Goal: Task Accomplishment & Management: Complete application form

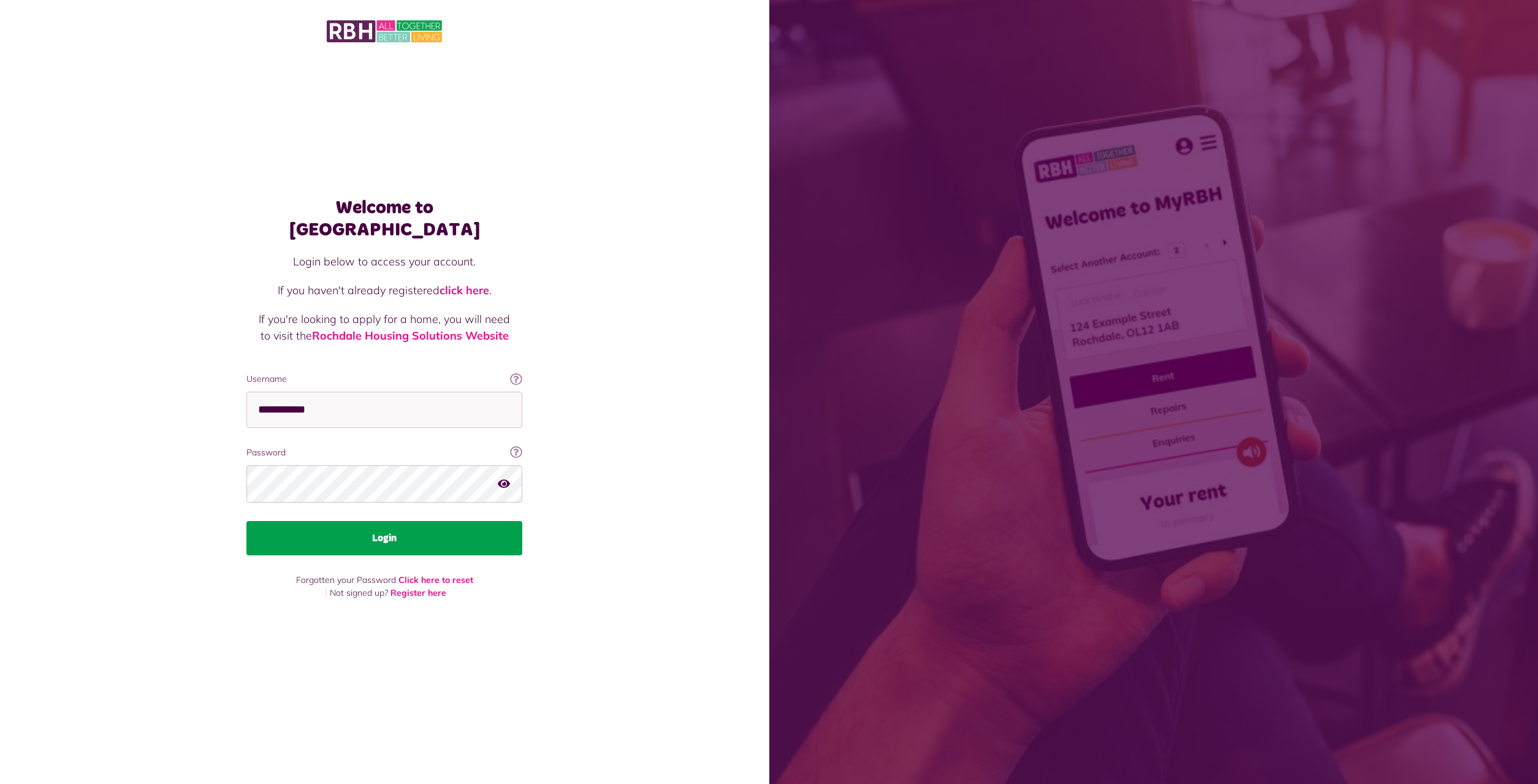
click at [357, 526] on button "Login" at bounding box center [385, 537] width 276 height 34
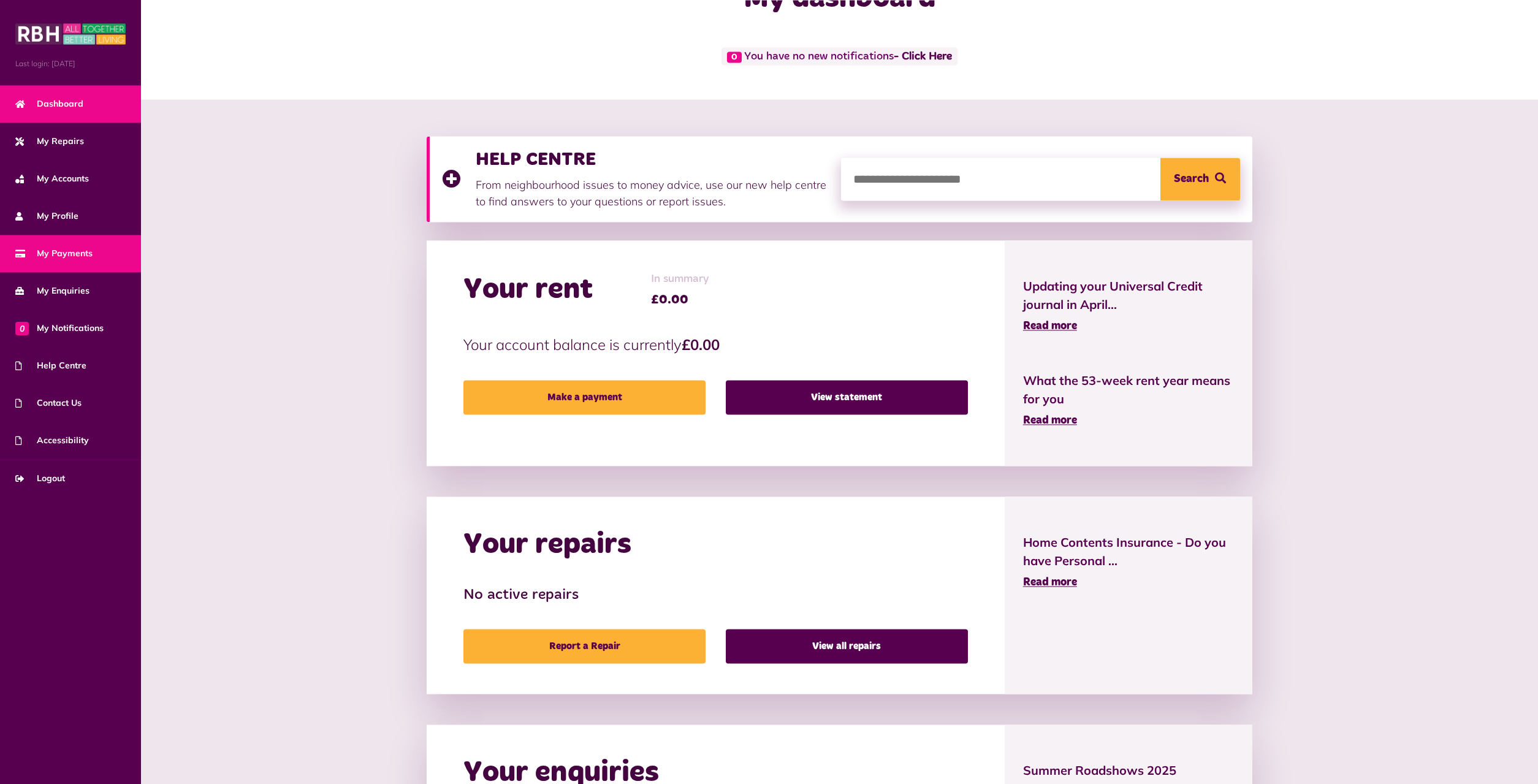
scroll to position [35, 0]
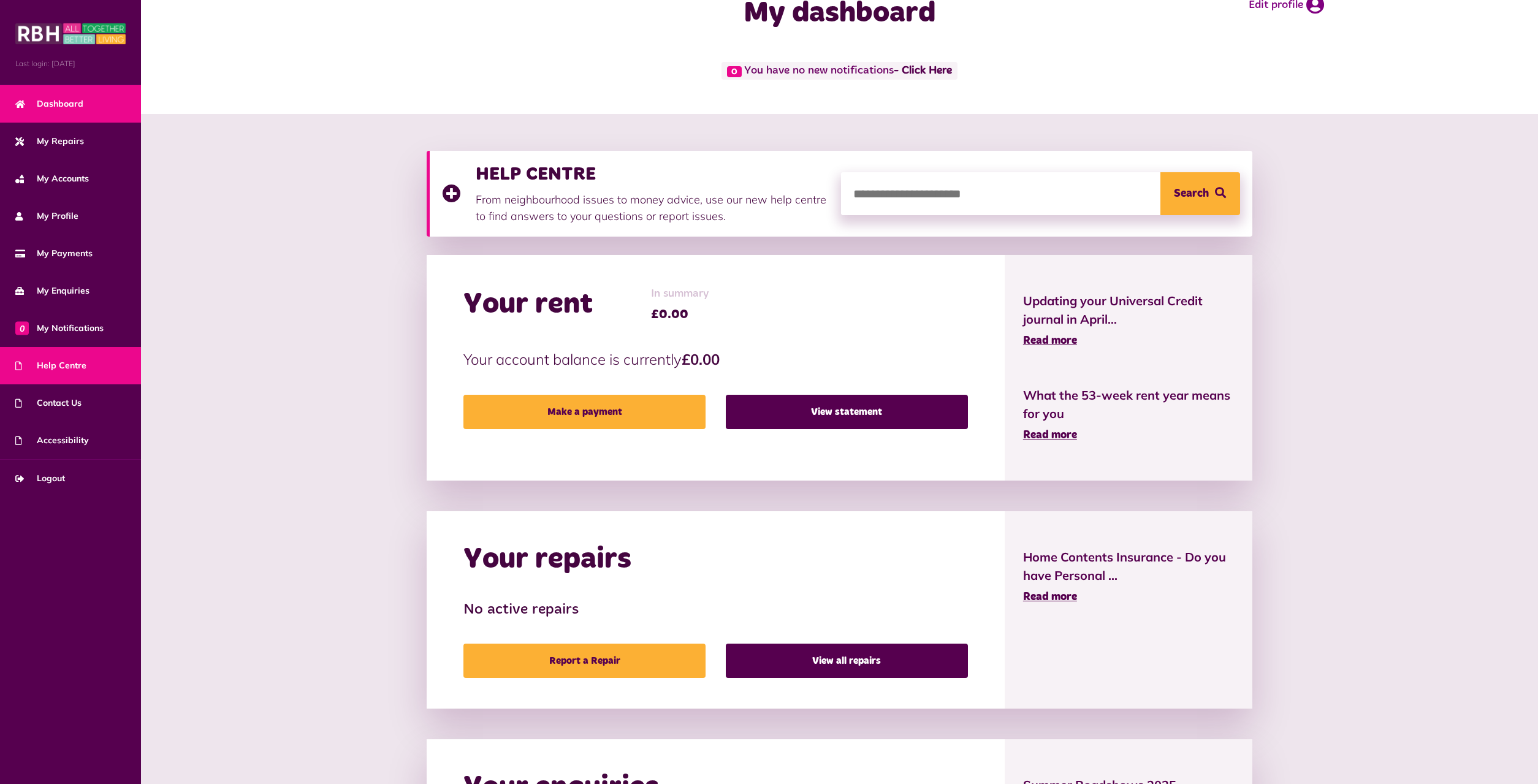
click at [53, 363] on span "Help Centre" at bounding box center [51, 365] width 71 height 13
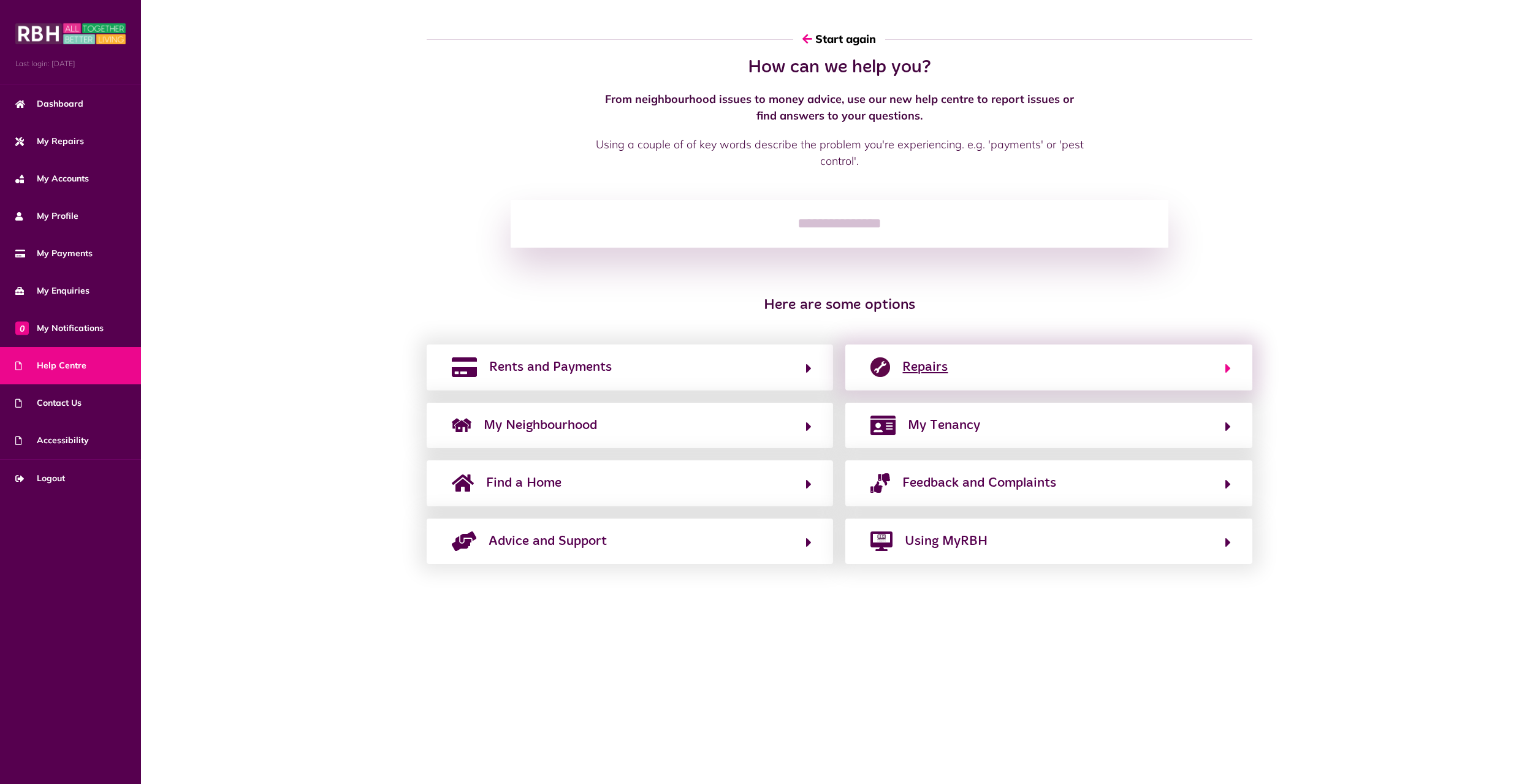
click at [943, 371] on span "Repairs" at bounding box center [925, 367] width 45 height 19
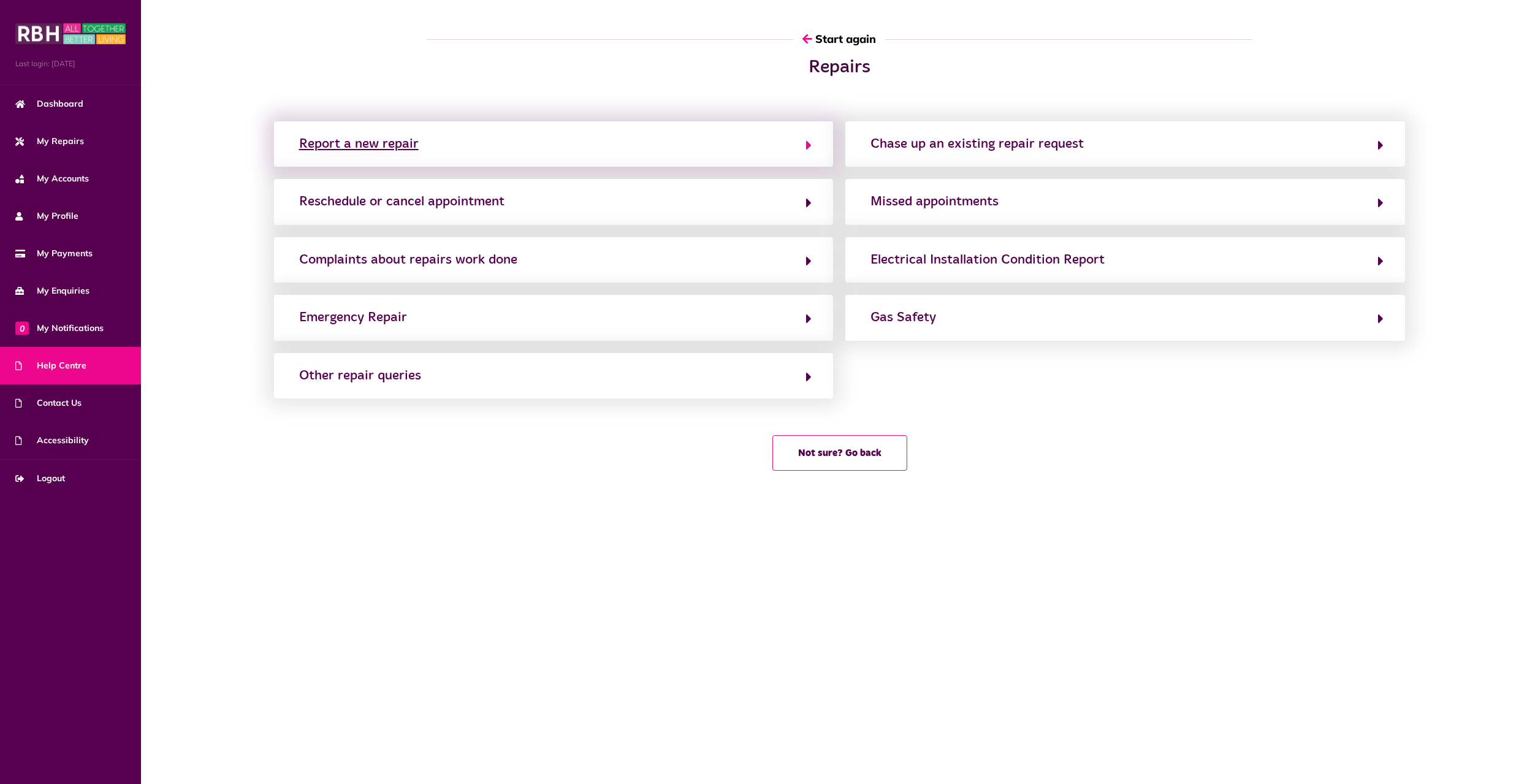
click at [401, 141] on div "Report a new repair" at bounding box center [359, 143] width 119 height 19
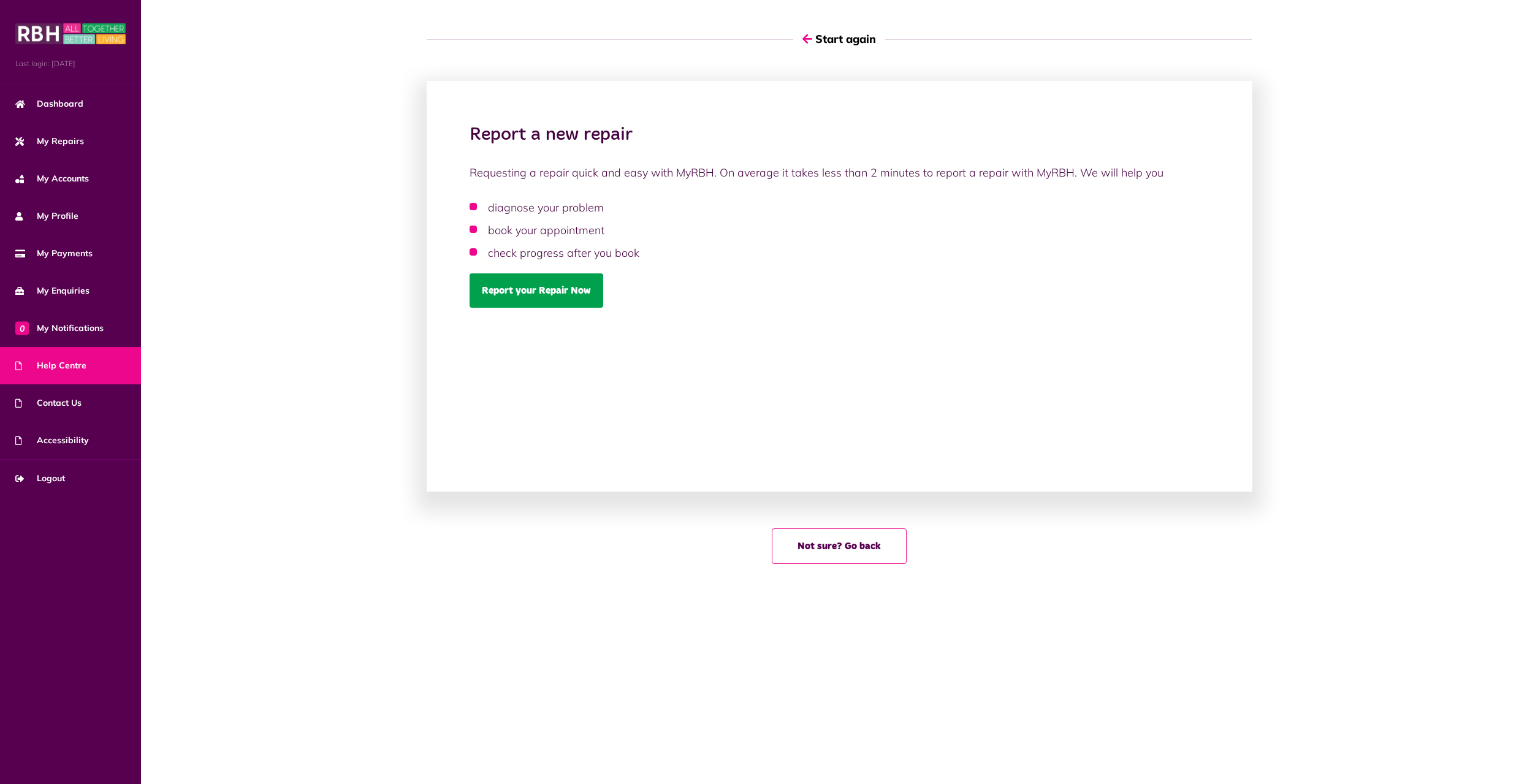
click at [519, 295] on link "Report your Repair Now" at bounding box center [536, 290] width 133 height 34
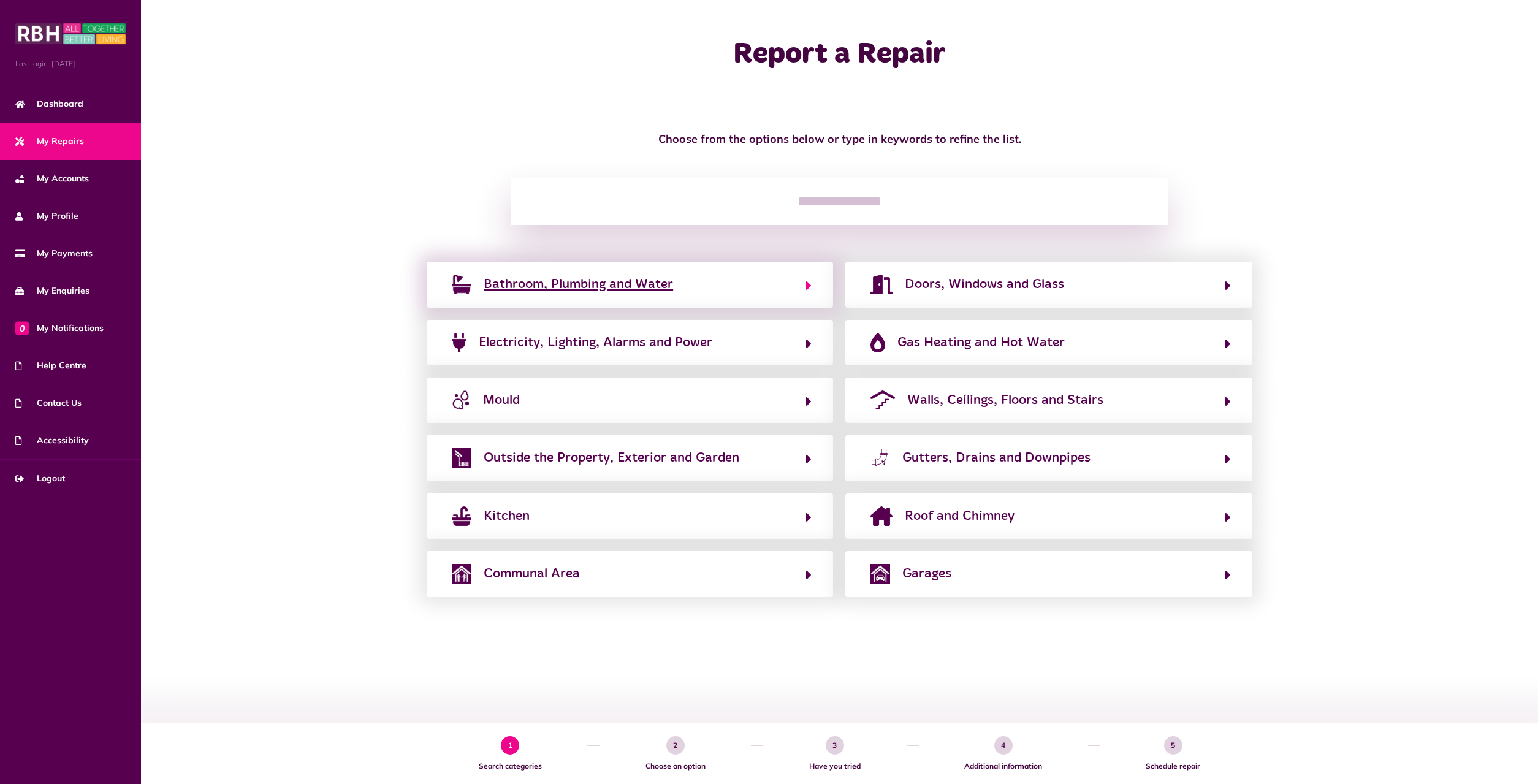
click at [528, 289] on span "Bathroom, Plumbing and Water" at bounding box center [578, 284] width 189 height 19
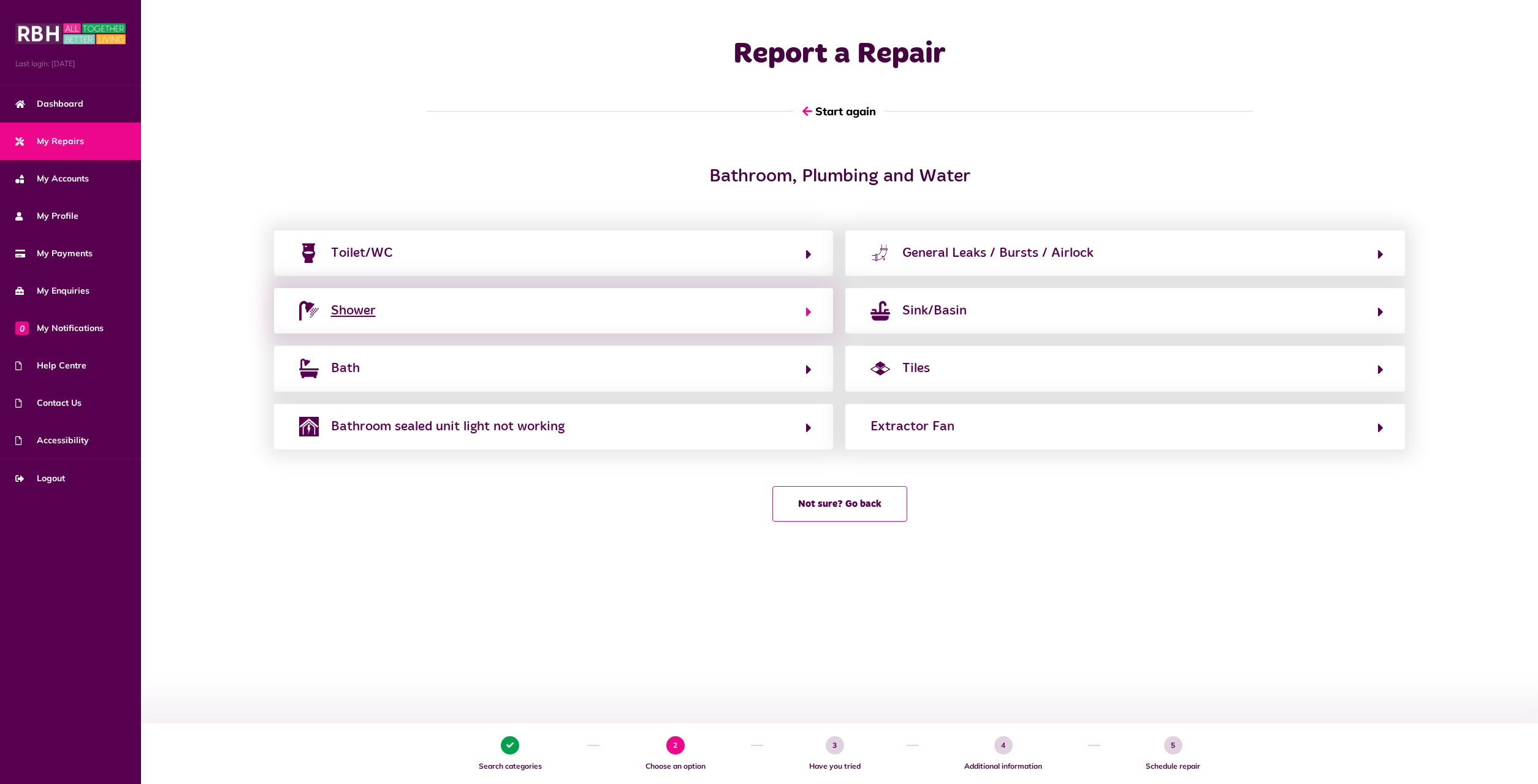
click at [347, 308] on div "Shower" at bounding box center [353, 310] width 45 height 19
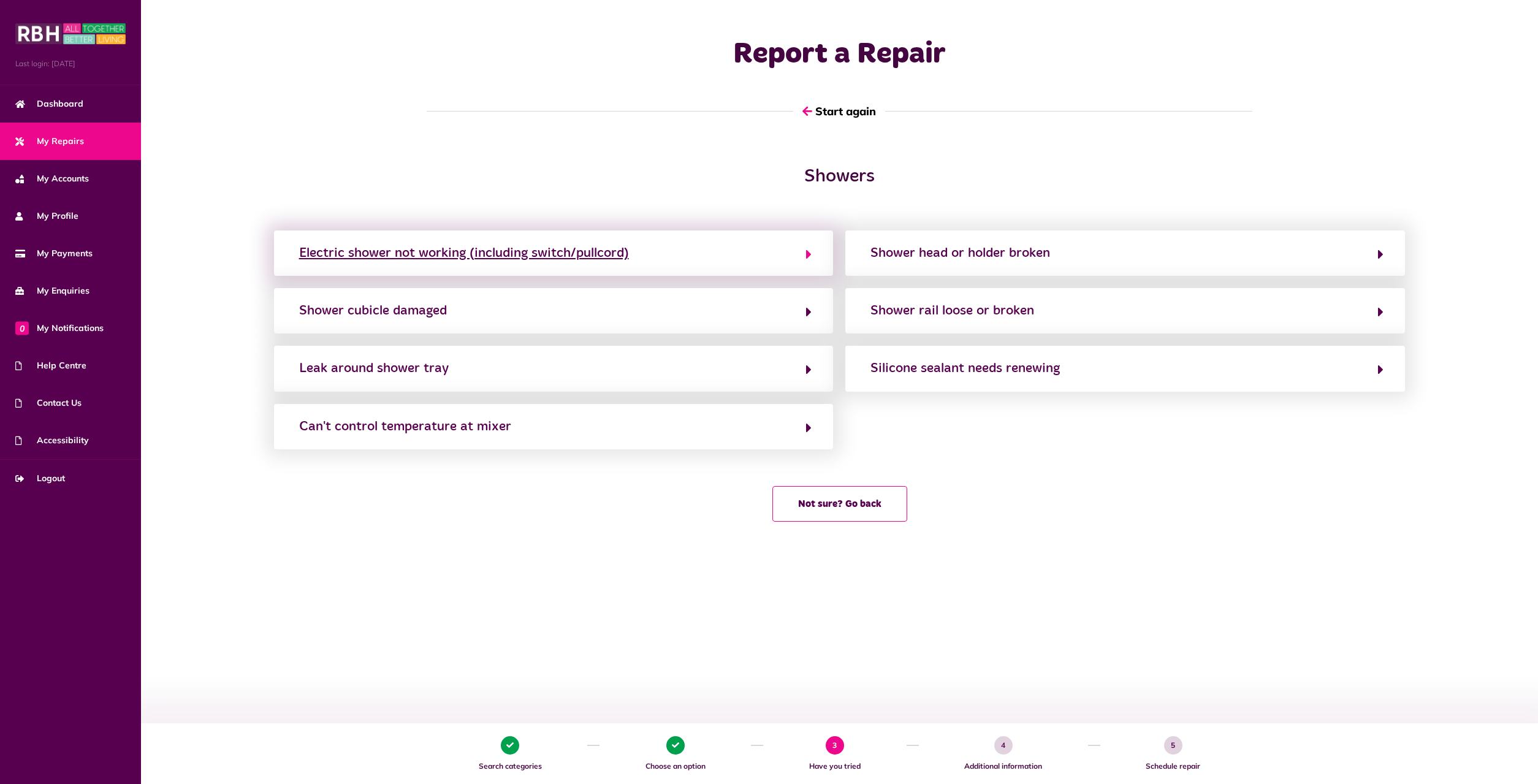
click at [399, 257] on div "Electric shower not working (including switch/pullcord)" at bounding box center [464, 253] width 330 height 19
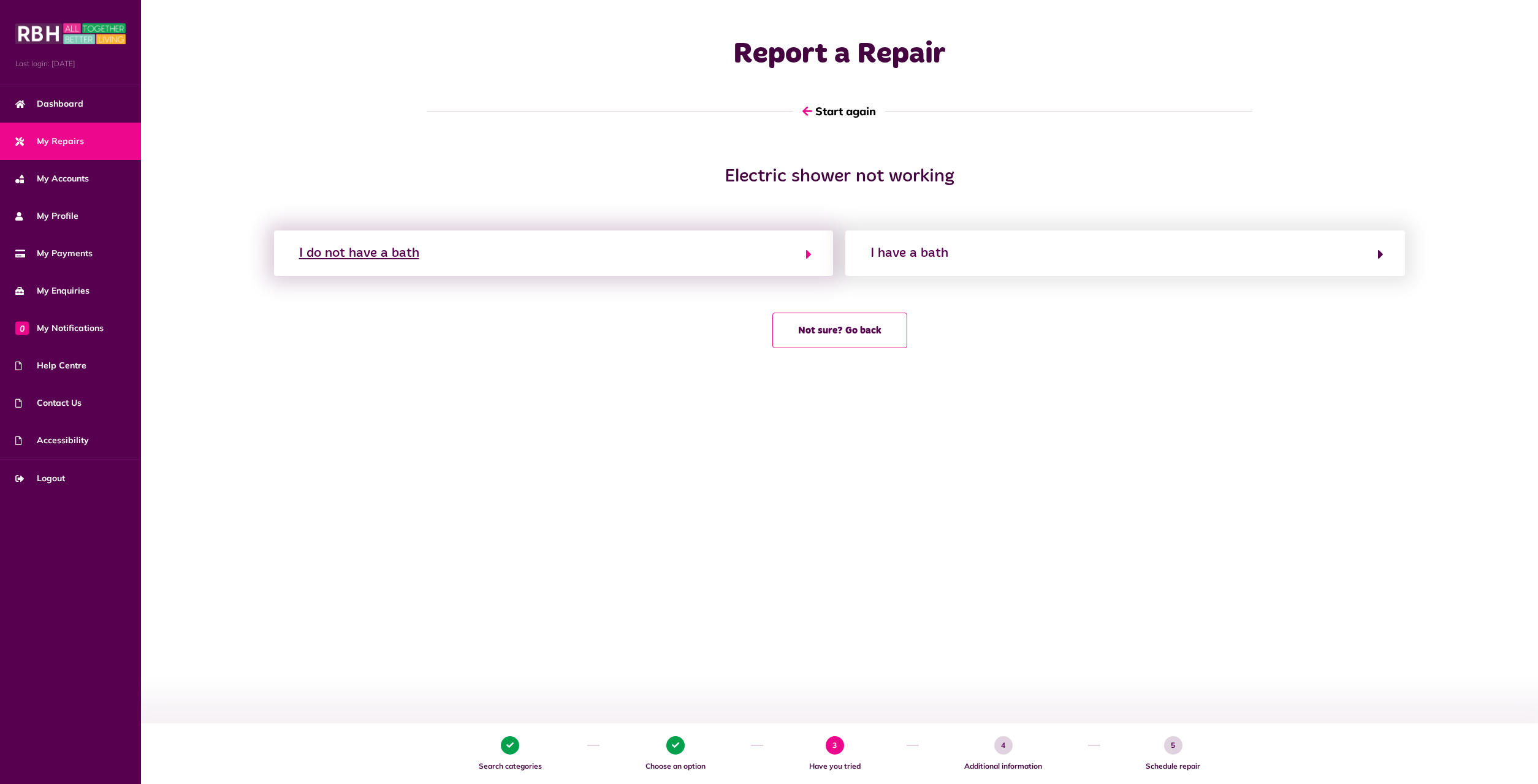
click at [371, 253] on div "I do not have a bath" at bounding box center [359, 253] width 120 height 19
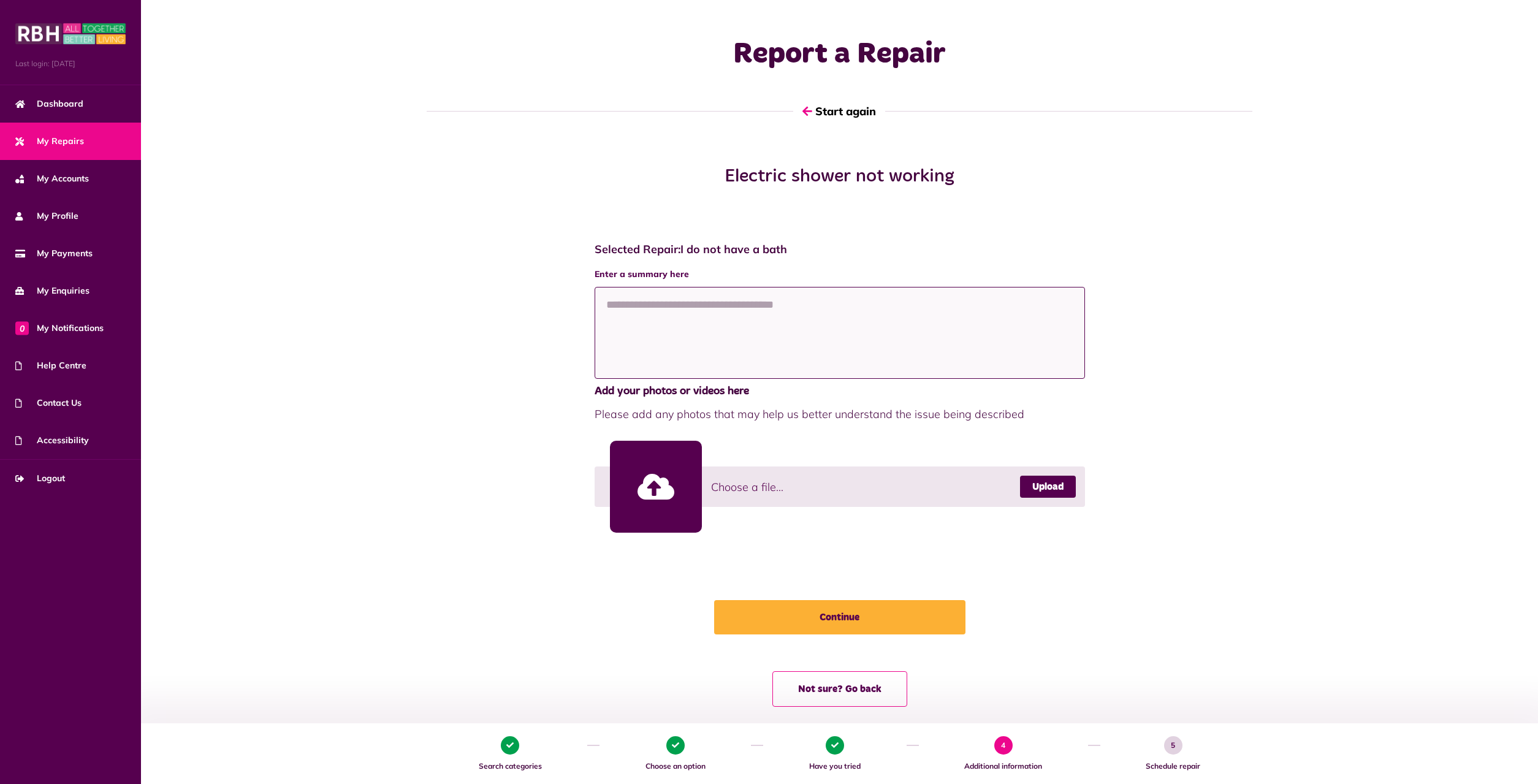
paste textarea "**********"
click at [652, 486] on link at bounding box center [656, 487] width 92 height 92
click at [1118, 391] on div "**********" at bounding box center [840, 469] width 1005 height 477
click at [663, 487] on link at bounding box center [656, 487] width 92 height 92
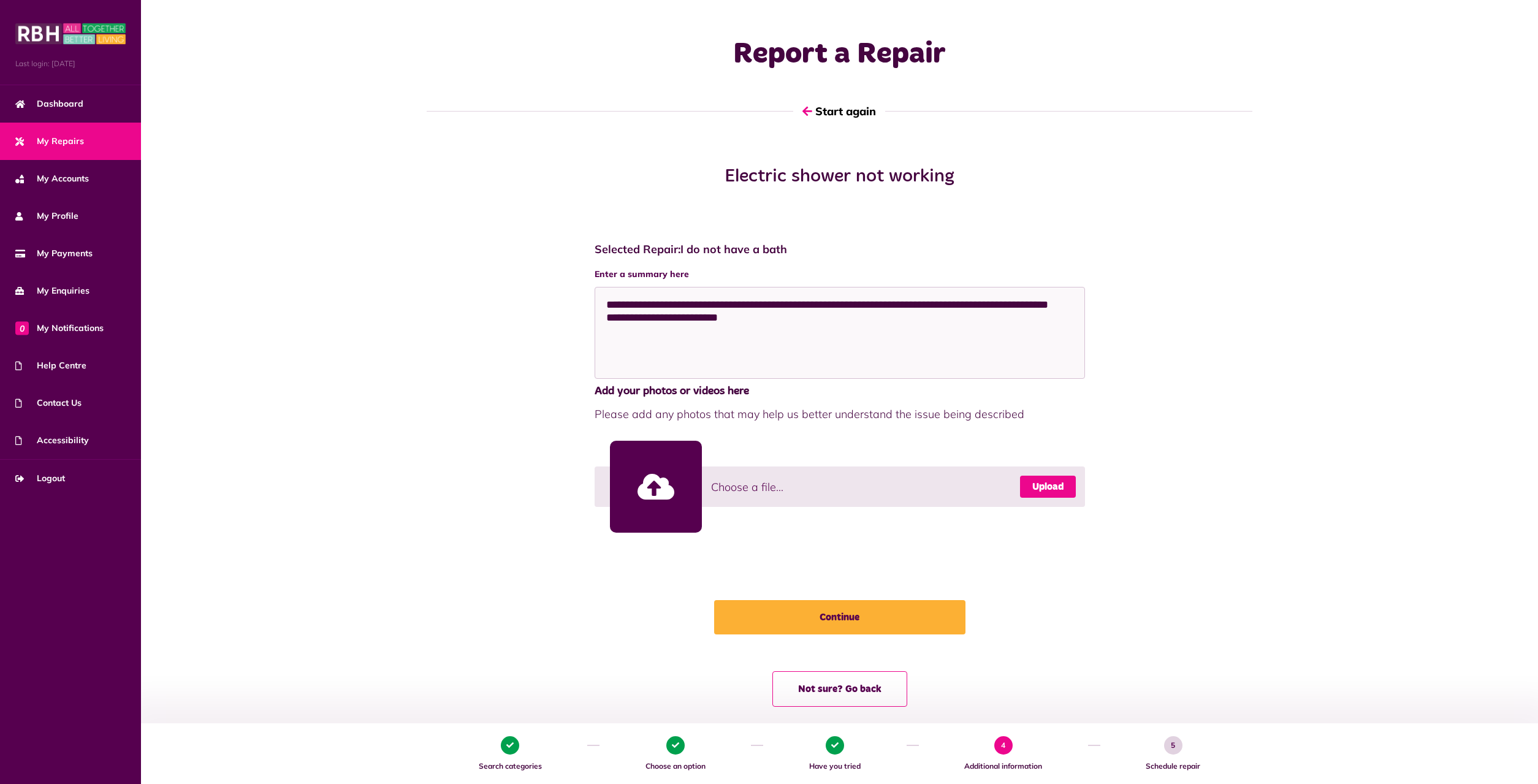
click at [1043, 482] on link "Upload" at bounding box center [1048, 486] width 56 height 22
click at [743, 330] on textarea "**********" at bounding box center [839, 333] width 490 height 92
type textarea "**********"
click at [847, 619] on button "Continue" at bounding box center [839, 617] width 251 height 34
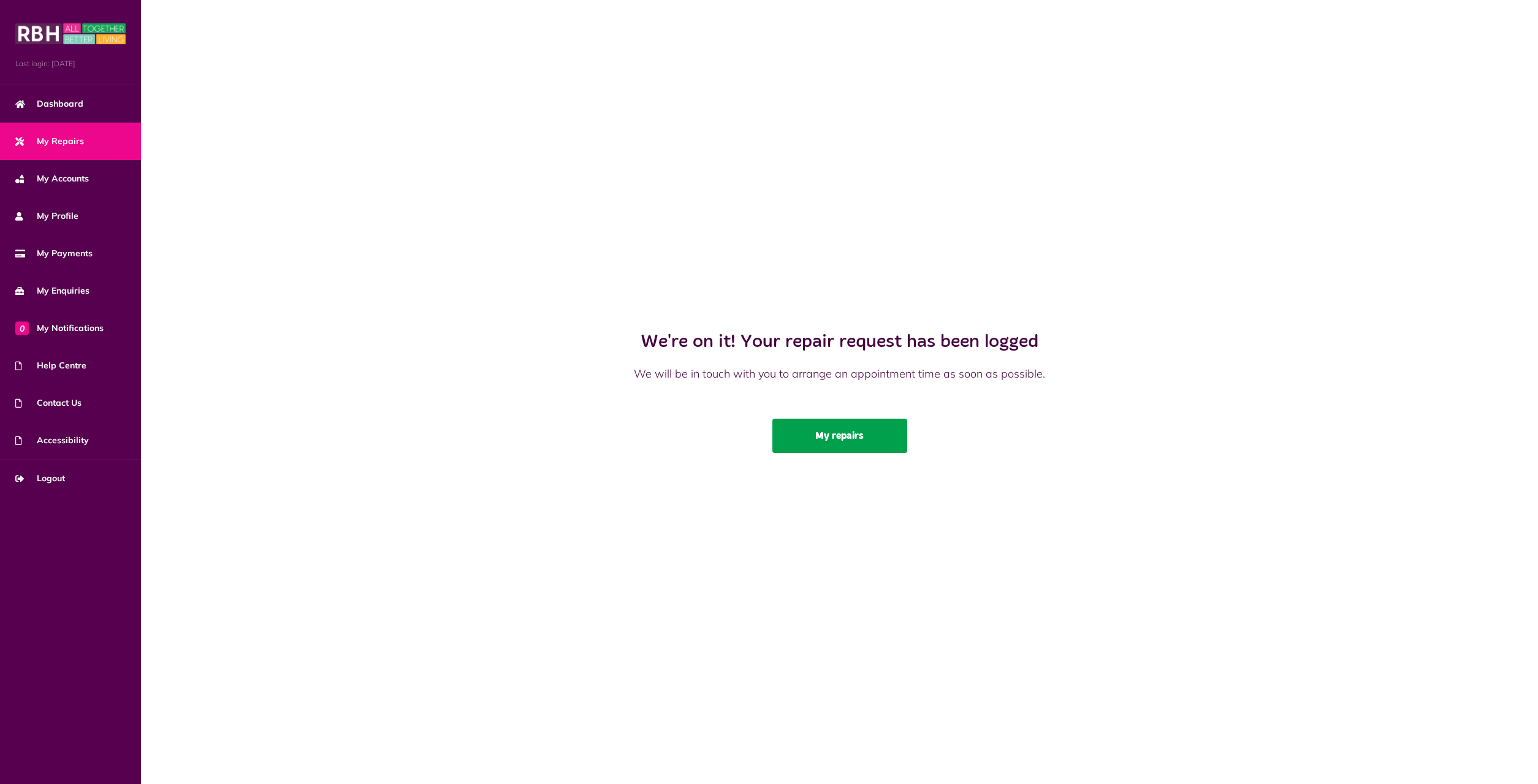
click at [821, 435] on link "My repairs" at bounding box center [839, 435] width 135 height 34
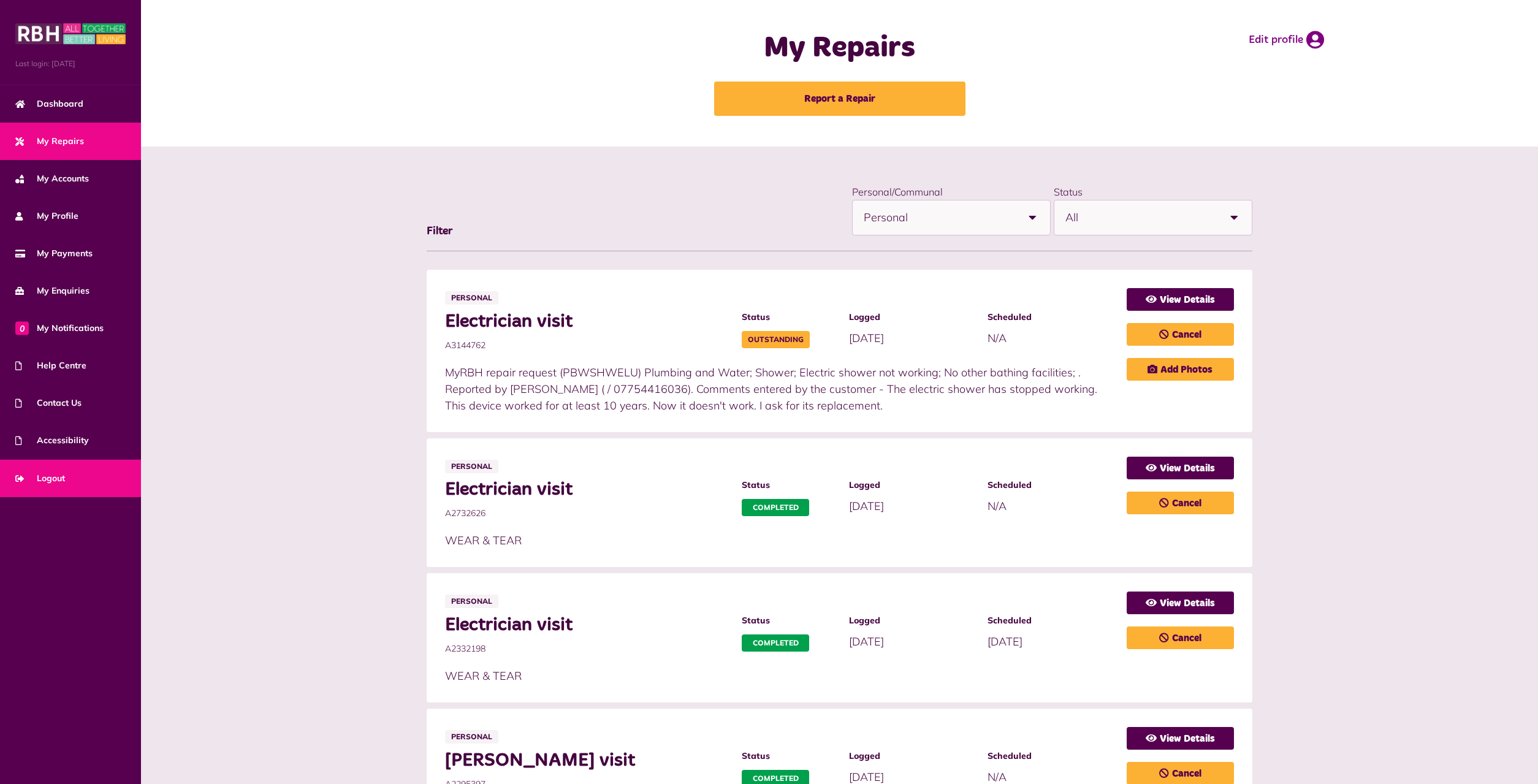
click at [34, 475] on span "Logout" at bounding box center [40, 478] width 49 height 13
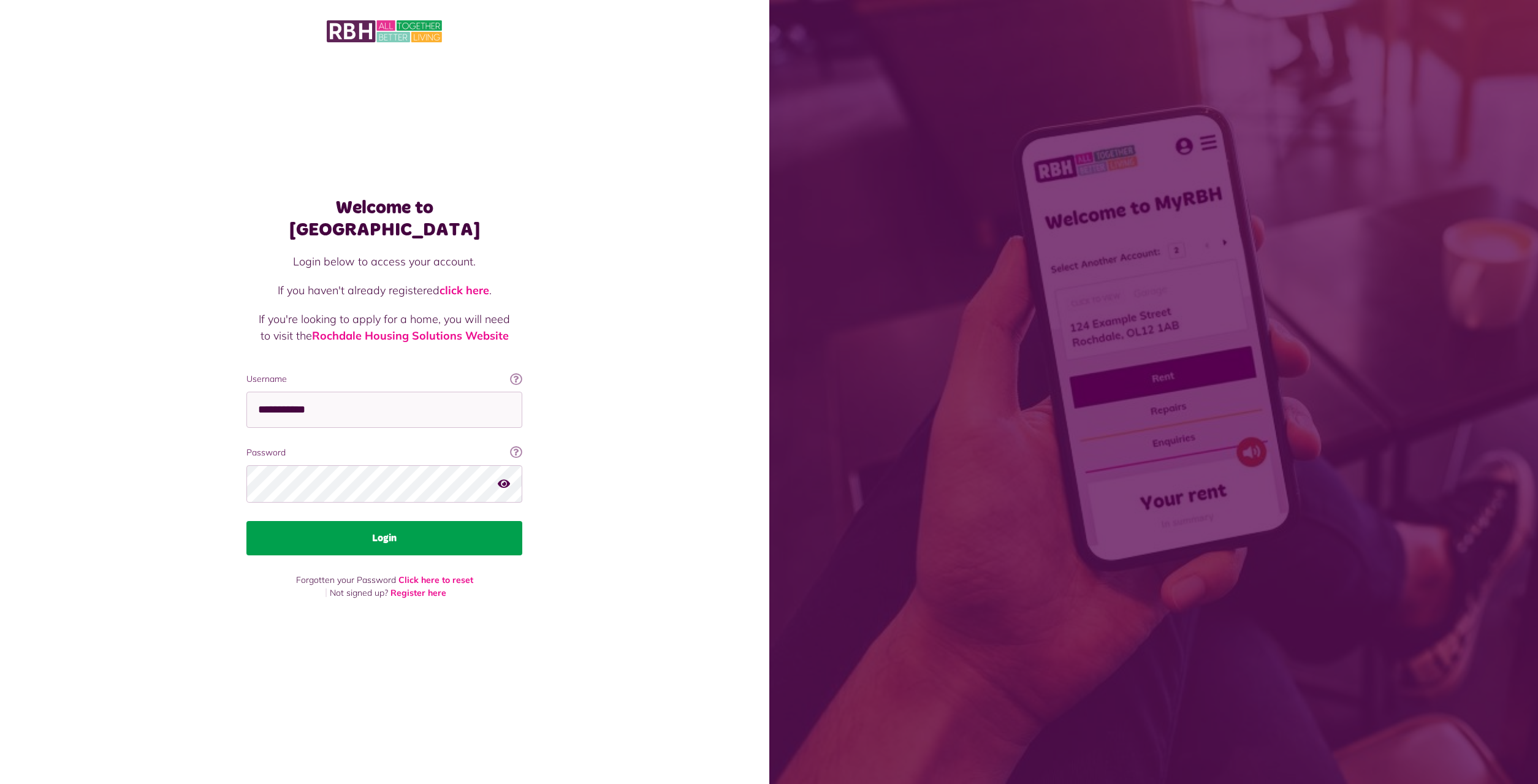
click at [437, 528] on button "Login" at bounding box center [385, 537] width 276 height 34
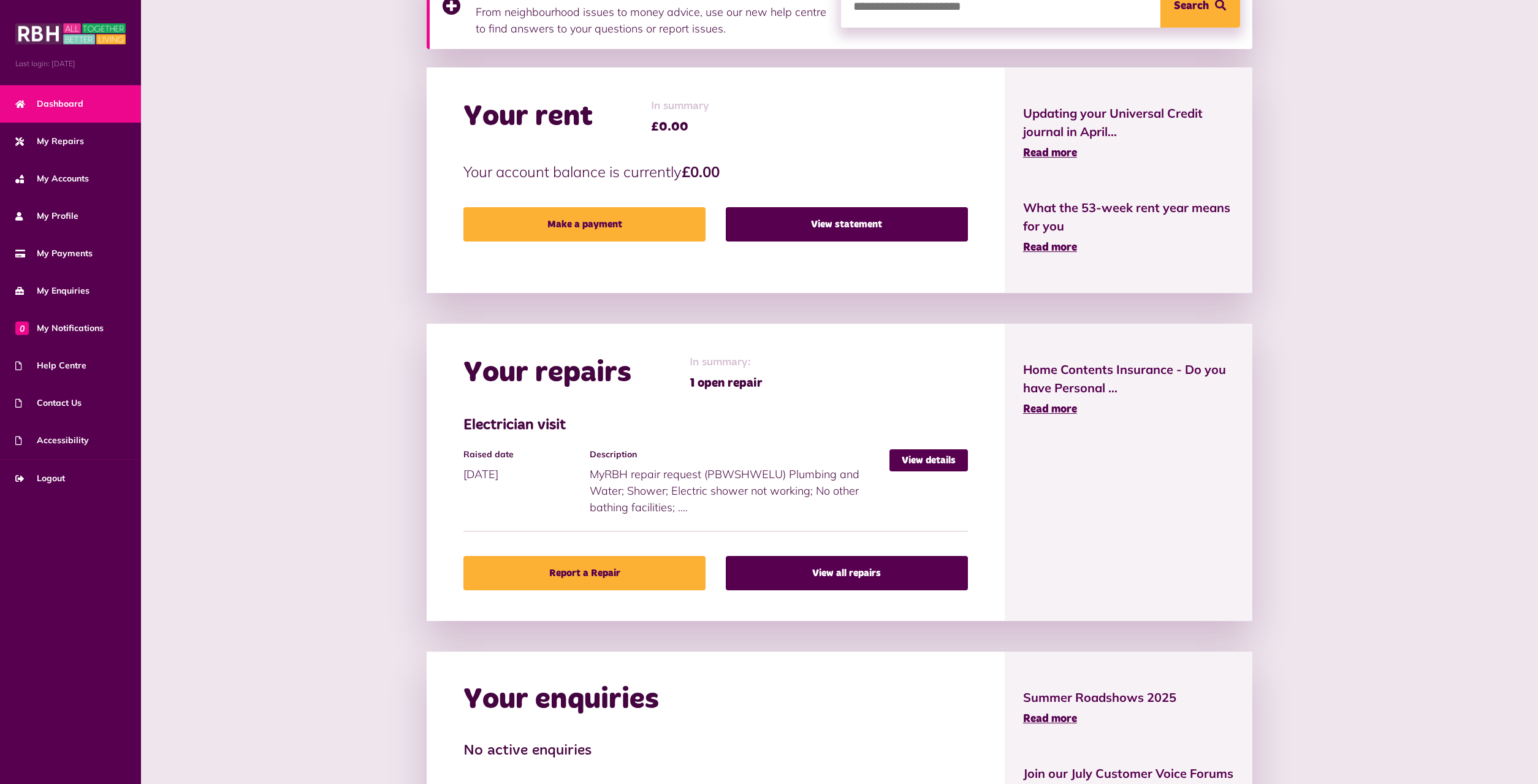
scroll to position [313, 0]
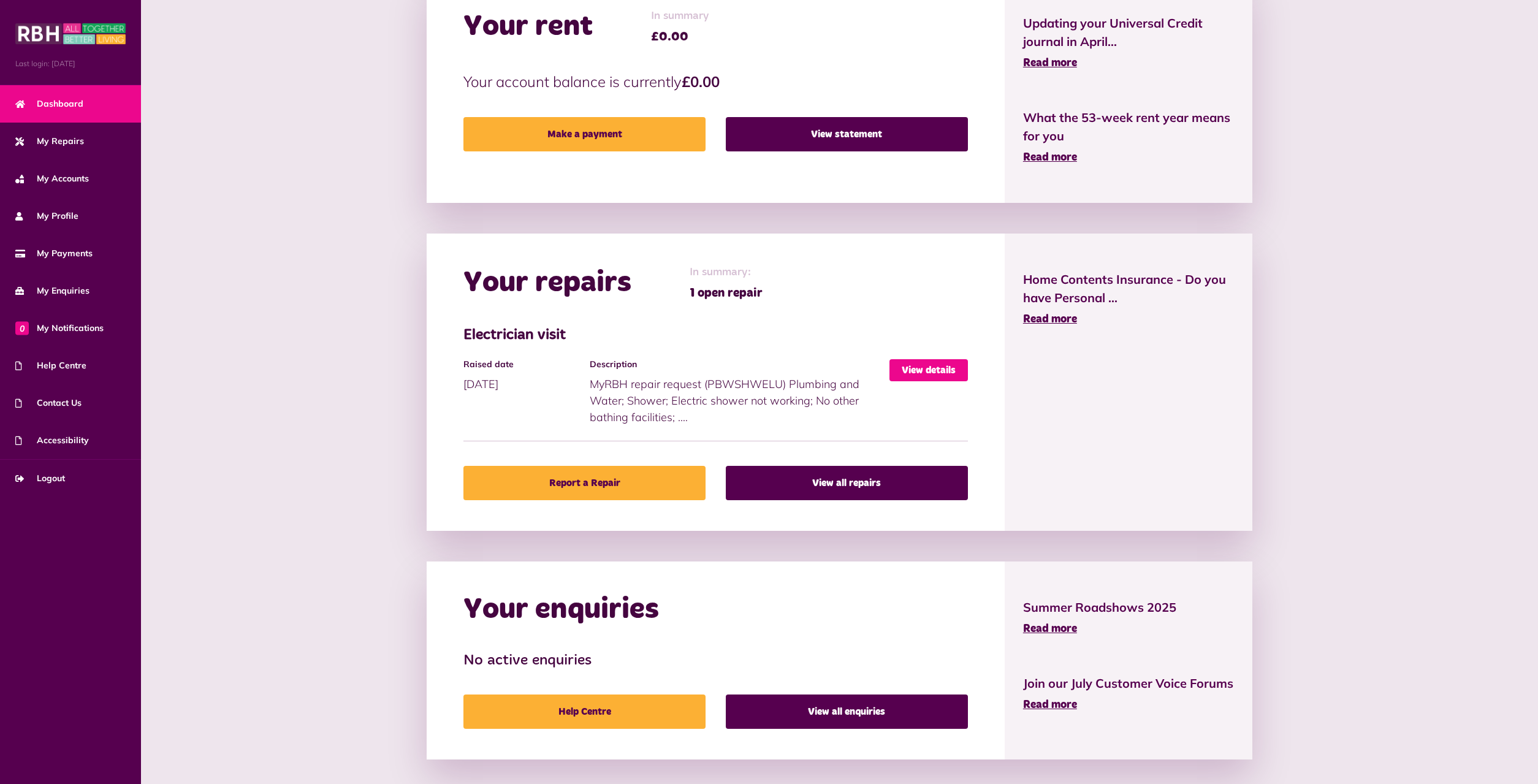
click at [913, 374] on link "View details" at bounding box center [929, 370] width 79 height 22
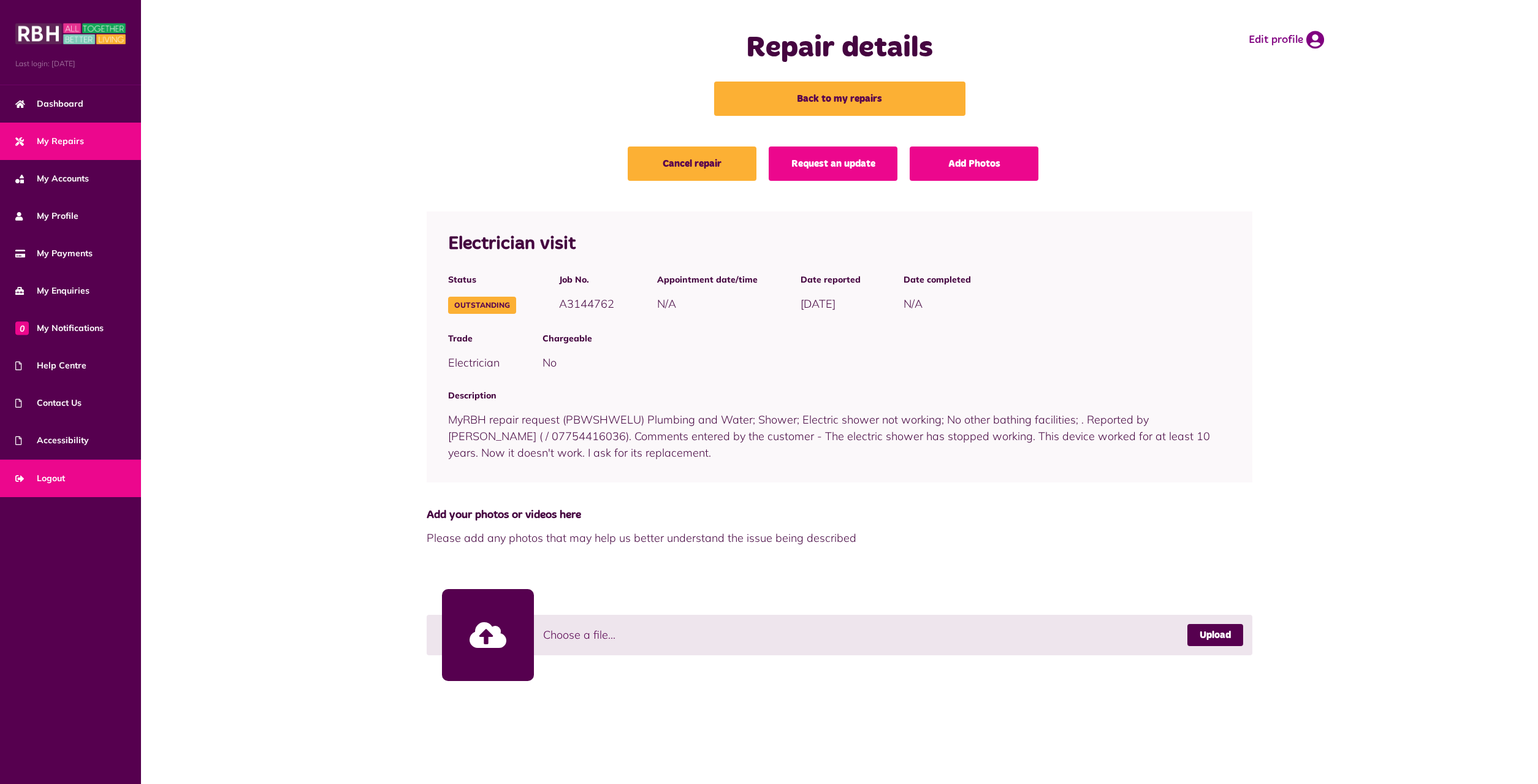
click at [54, 479] on span "Logout" at bounding box center [40, 478] width 49 height 13
